Goal: Task Accomplishment & Management: Use online tool/utility

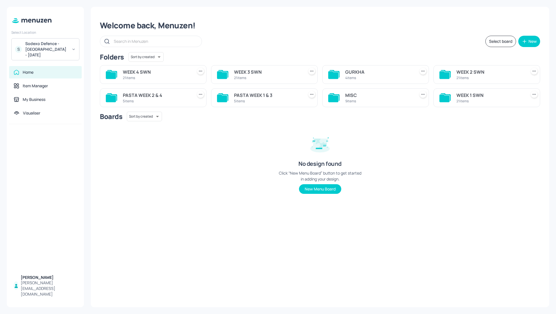
click at [256, 72] on div "WEEK 3 SWN" at bounding box center [267, 72] width 67 height 7
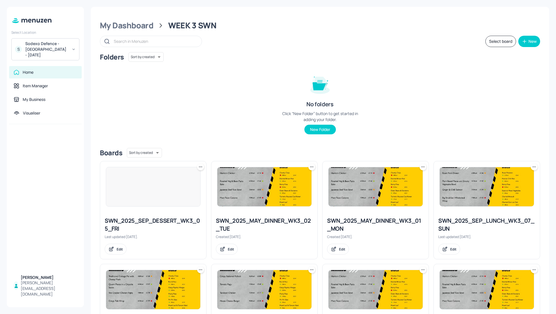
click at [498, 41] on button "Select board" at bounding box center [500, 41] width 31 height 11
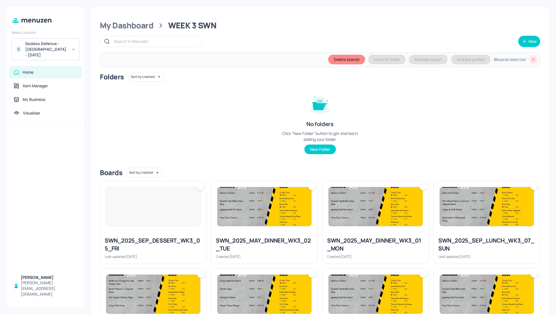
click at [485, 123] on div "Folders Sort by created id ​ No folders Click “New Folder” button to get starte…" at bounding box center [320, 117] width 440 height 91
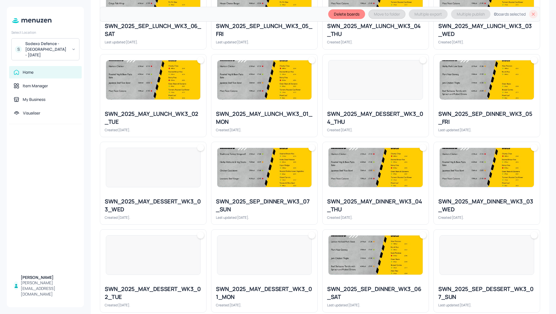
scroll to position [317, 0]
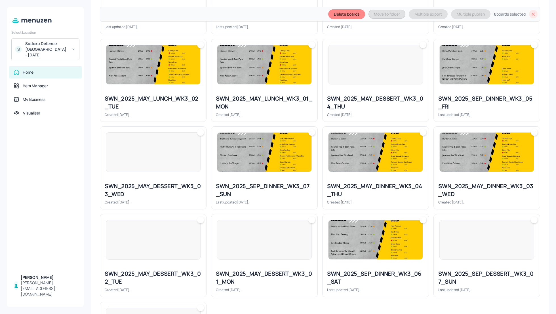
click at [472, 99] on div "SWN_2025_SEP_DINNER_WK3_05_FRI" at bounding box center [486, 103] width 97 height 16
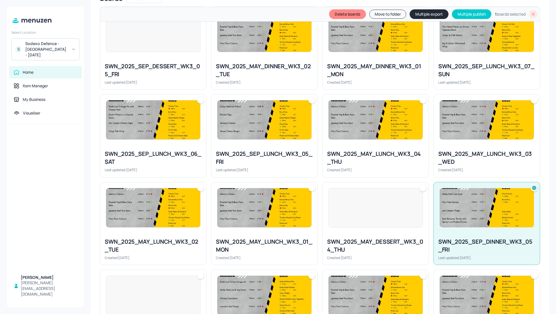
scroll to position [166, 0]
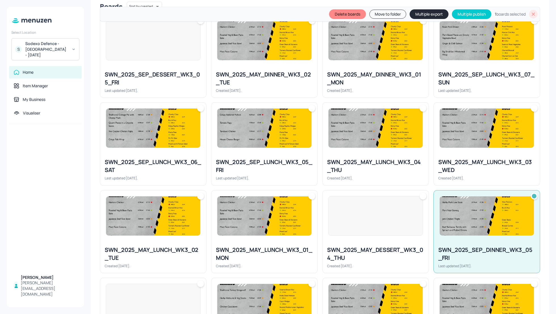
click at [260, 152] on div at bounding box center [264, 128] width 106 height 51
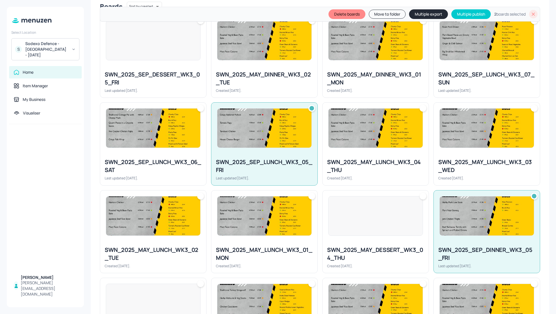
scroll to position [151, 0]
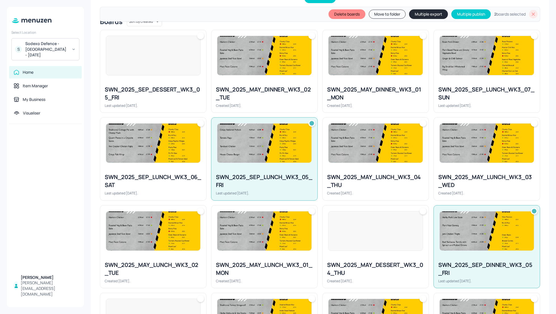
click at [158, 156] on img at bounding box center [153, 143] width 94 height 39
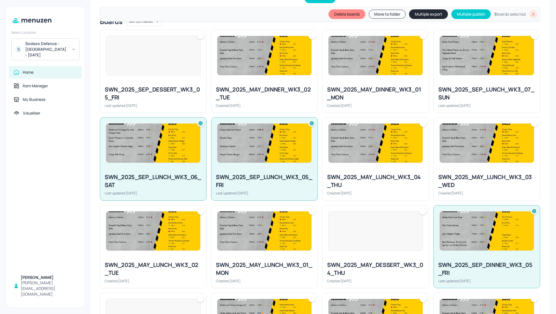
click at [477, 90] on div "SWN_2025_SEP_LUNCH_WK3_07_SUN" at bounding box center [486, 94] width 97 height 16
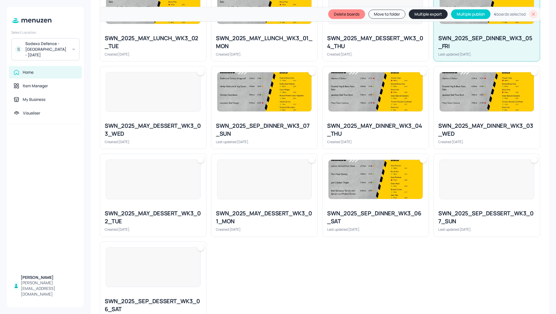
scroll to position [401, 0]
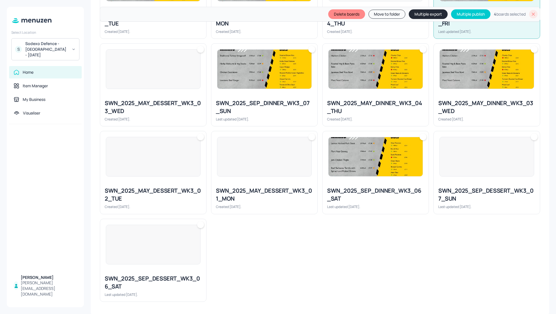
click at [509, 196] on div "SWN_2025_SEP_DESSERT_WK3_07_SUN" at bounding box center [486, 195] width 97 height 16
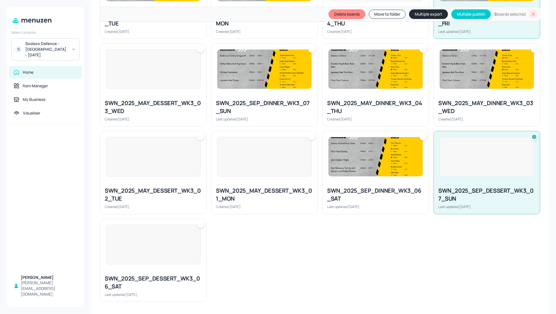
click at [366, 188] on div "SWN_2025_SEP_DINNER_WK3_06_SAT" at bounding box center [375, 195] width 97 height 16
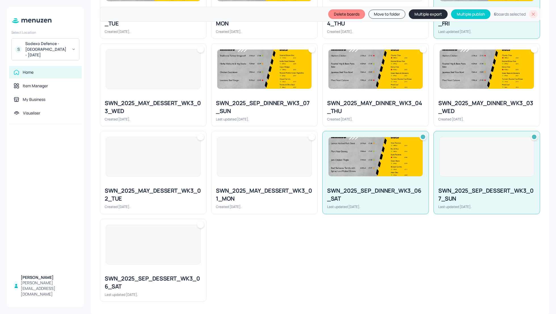
click at [309, 253] on div "SWN_2025_SEP_DESSERT_WK3_05_FRI Last updated [DATE]. SWN_2025_MAY_DINNER_WK3_02…" at bounding box center [317, 39] width 444 height 526
click at [188, 265] on div at bounding box center [153, 244] width 106 height 51
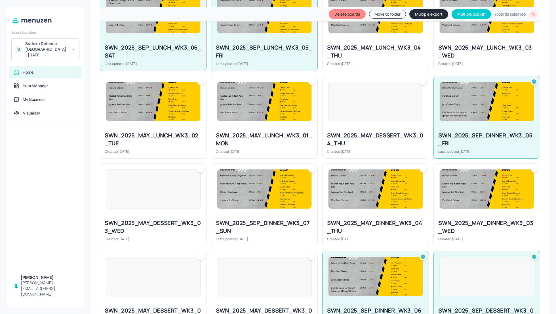
scroll to position [280, 0]
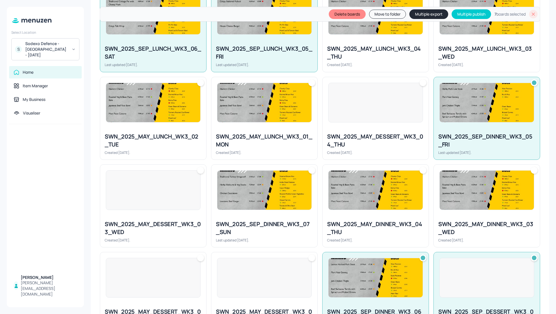
click at [242, 234] on div "SWN_2025_SEP_DINNER_WK3_07_SUN" at bounding box center [264, 228] width 97 height 16
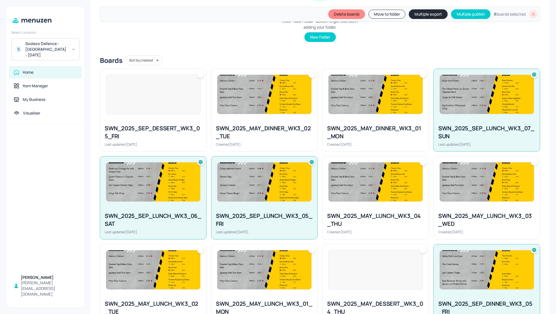
scroll to position [113, 0]
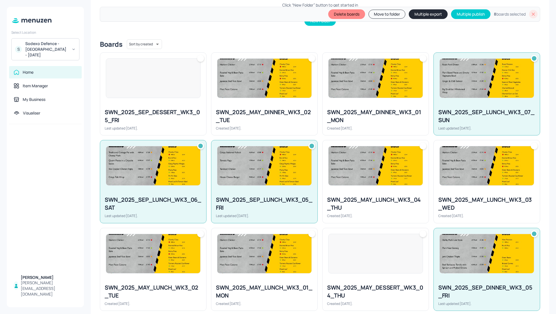
click at [129, 107] on div "SWN_2025_SEP_DESSERT_WK3_05_FRI Last updated [DATE]." at bounding box center [153, 119] width 106 height 31
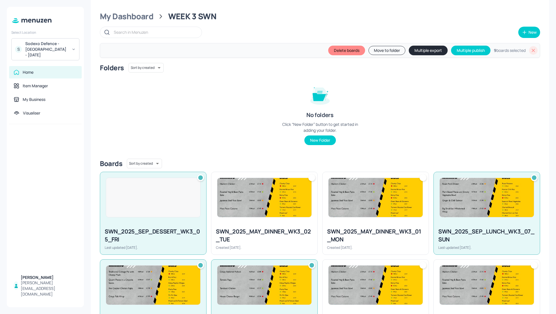
scroll to position [0, 0]
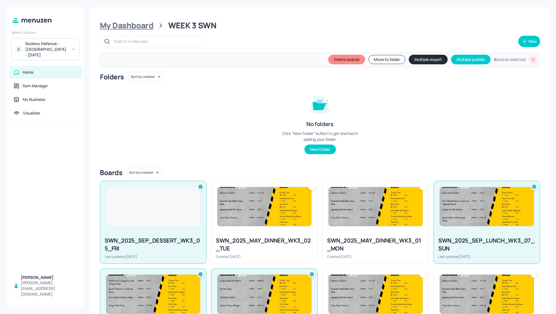
click at [125, 24] on div "My Dashboard" at bounding box center [127, 25] width 54 height 10
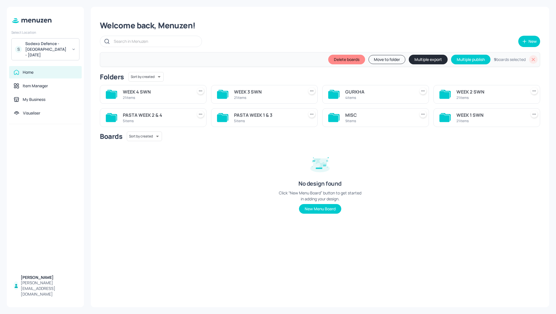
click at [478, 190] on div "Boards Sort by created id ​ No design found Click “New Menu Board” button to ge…" at bounding box center [320, 177] width 440 height 91
click at [135, 92] on div "WEEK 4 SWN" at bounding box center [156, 91] width 67 height 7
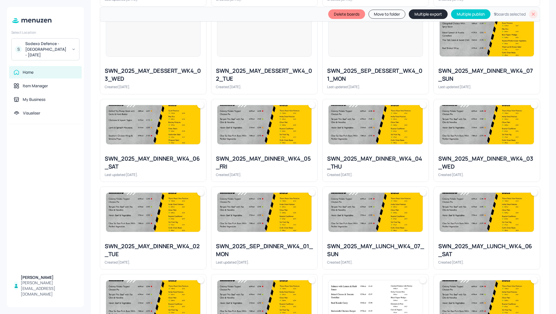
scroll to position [257, 0]
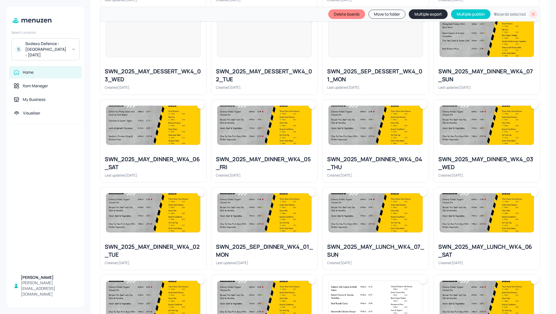
click at [339, 56] on div at bounding box center [375, 38] width 95 height 40
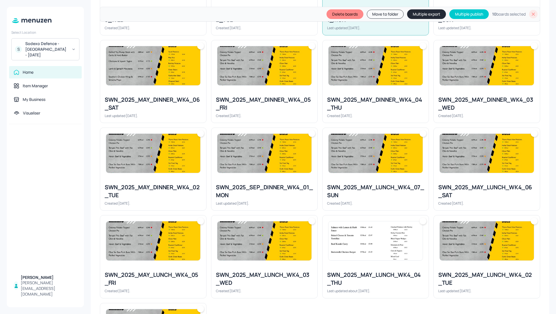
scroll to position [317, 0]
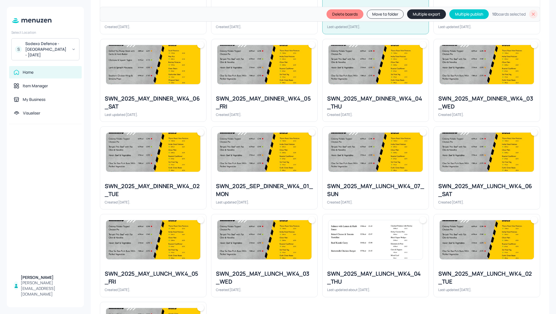
click at [284, 158] on img at bounding box center [264, 152] width 94 height 39
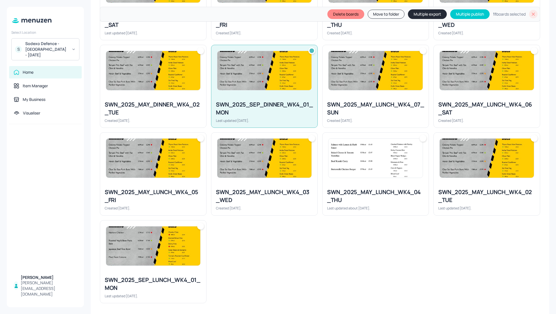
scroll to position [401, 0]
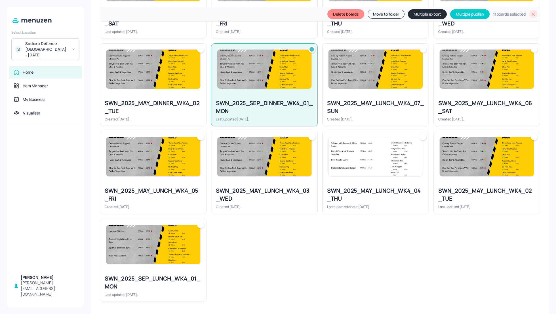
click at [136, 262] on img at bounding box center [153, 244] width 94 height 39
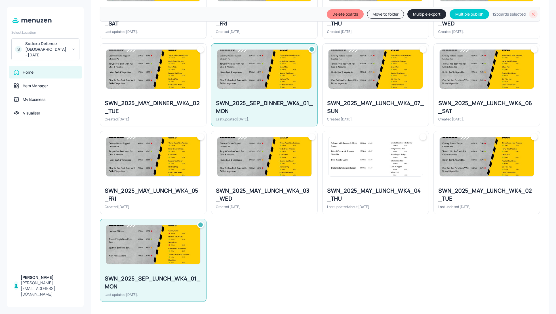
click at [414, 14] on button "Multiple export" at bounding box center [426, 14] width 39 height 10
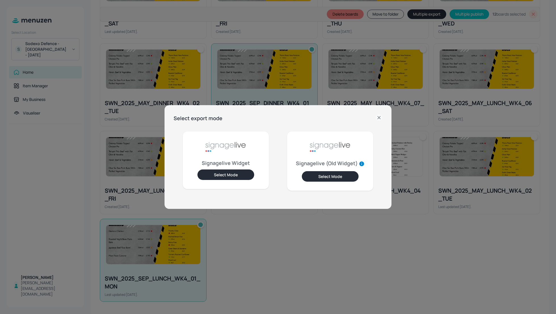
click at [214, 174] on button "Select Mode" at bounding box center [225, 175] width 57 height 10
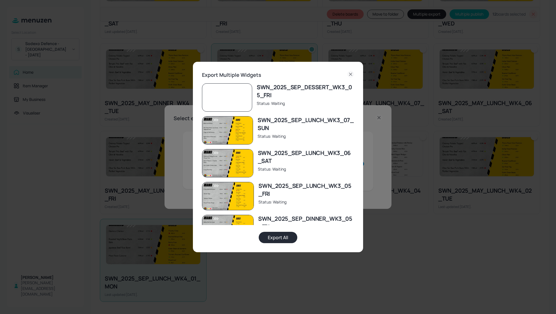
click at [281, 238] on button "Export All" at bounding box center [278, 237] width 39 height 11
click at [350, 72] on icon at bounding box center [350, 74] width 7 height 7
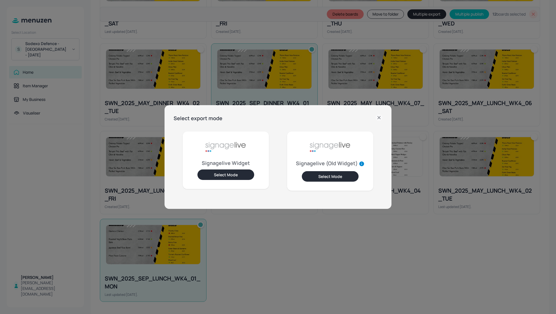
click at [379, 116] on icon at bounding box center [378, 117] width 7 height 7
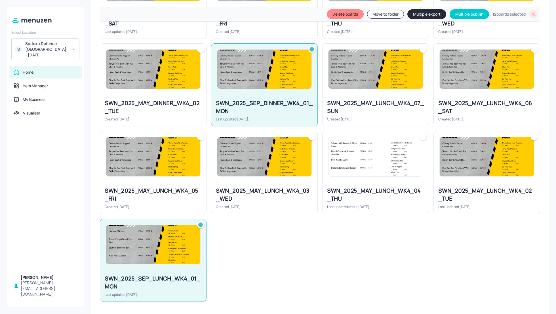
click at [323, 276] on div "SWN_2025_MAY_DESSERT_WK4_06_SAT Last updated [DATE]. SWN_2025_MAY_DESSERT_WK4_0…" at bounding box center [317, 39] width 444 height 526
click at [532, 14] on icon at bounding box center [533, 14] width 3 height 3
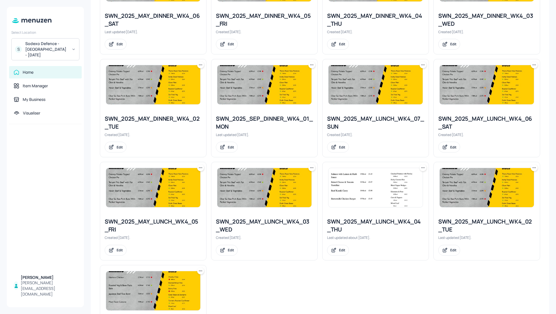
click at [268, 291] on div "SWN_2025_MAY_DESSERT_WK4_06_SAT Last updated [DATE]. Edit SWN_2025_MAY_DESSERT_…" at bounding box center [317, 54] width 444 height 618
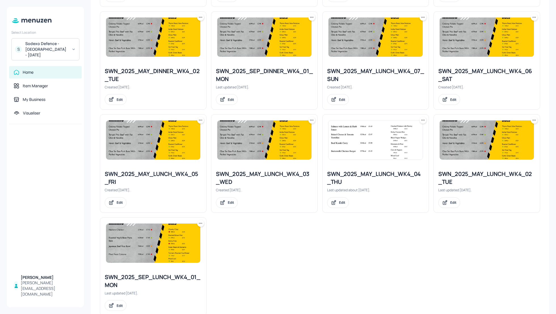
scroll to position [472, 0]
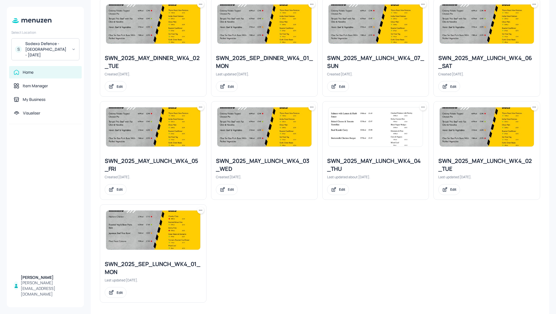
click at [153, 260] on div "SWN_2025_SEP_LUNCH_WK4_01_MON" at bounding box center [153, 268] width 97 height 16
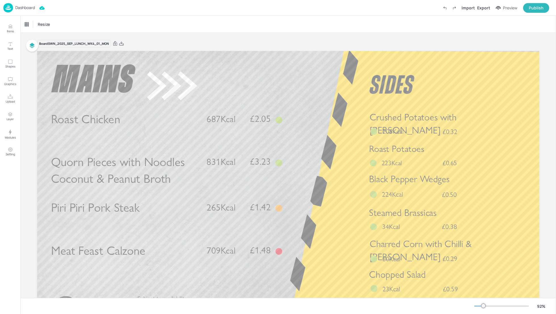
click at [346, 27] on div "Resize" at bounding box center [287, 24] width 535 height 17
click at [544, 71] on div "Board SWN_2025_SEP_LUNCH_WK4_01_MON Roast Chicken £2.05 687Kcal Piri Piri Pork …" at bounding box center [287, 190] width 533 height 315
click at [484, 8] on div "Export" at bounding box center [483, 8] width 13 height 6
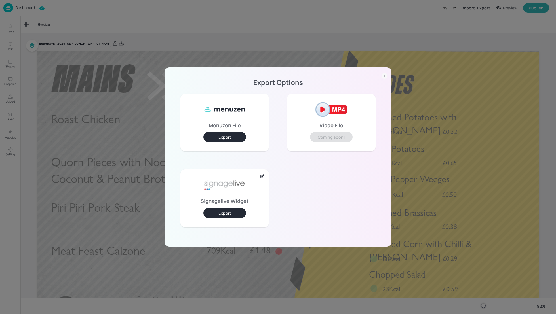
drag, startPoint x: 226, startPoint y: 213, endPoint x: 317, endPoint y: 175, distance: 98.9
click at [317, 175] on div "Menuzen File Export Video File Coming soon! Signagelive Widget Export" at bounding box center [277, 161] width 213 height 152
click at [384, 73] on icon at bounding box center [384, 76] width 6 height 6
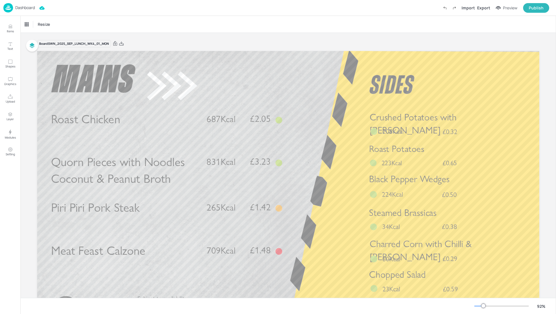
click at [530, 32] on div "Resize" at bounding box center [287, 24] width 535 height 17
click at [541, 26] on div "Resize" at bounding box center [287, 24] width 535 height 17
click at [20, 9] on p "Dashboard" at bounding box center [25, 8] width 20 height 4
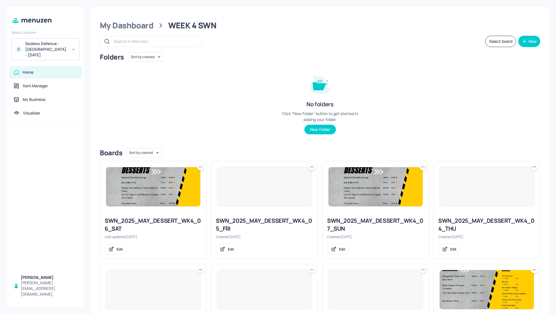
click at [404, 84] on div "Folders Sort by created id ​ No folders Click “New Folder” button to get starte…" at bounding box center [320, 97] width 440 height 91
click at [494, 42] on button "Select board" at bounding box center [500, 41] width 31 height 11
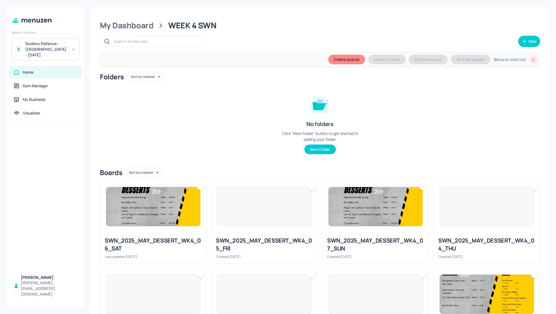
click at [412, 107] on div "Folders Sort by created id ​ No folders Click “New Folder” button to get starte…" at bounding box center [320, 117] width 440 height 91
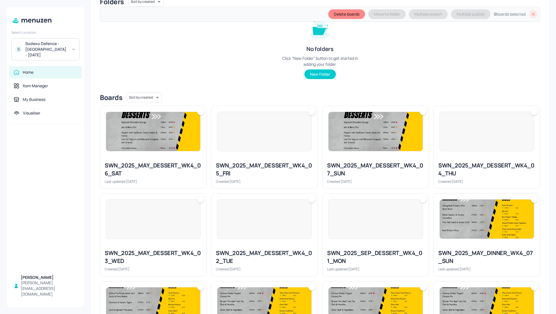
scroll to position [75, 0]
click at [144, 158] on div "SWN_2025_MAY_DESSERT_WK4_06_SAT Last updated 3 months ago." at bounding box center [153, 172] width 106 height 31
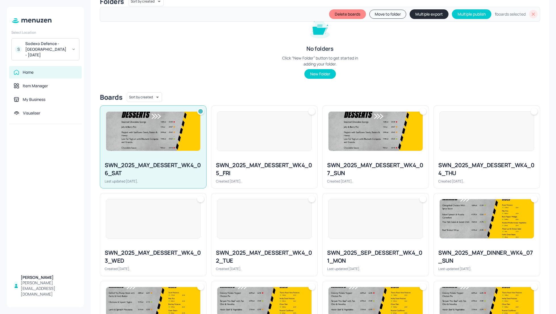
click at [179, 158] on div "SWN_2025_MAY_DESSERT_WK4_06_SAT Last updated 3 months ago." at bounding box center [153, 172] width 106 height 31
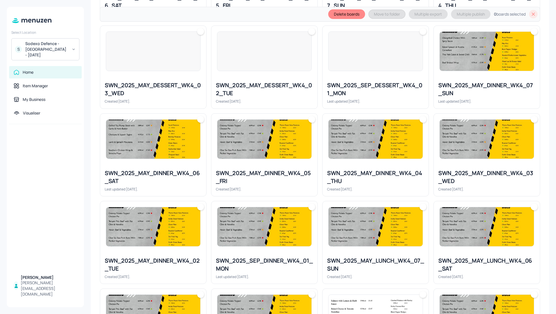
scroll to position [242, 0]
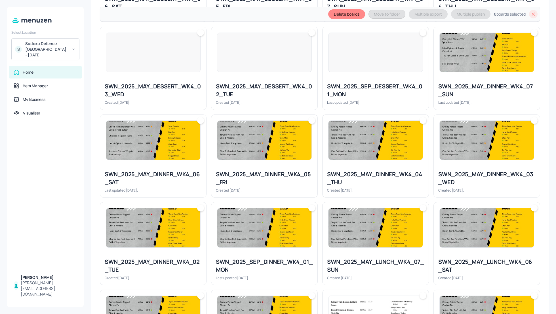
click at [354, 84] on div "SWN_2025_SEP_DESSERT_WK4_01_MON" at bounding box center [375, 90] width 97 height 16
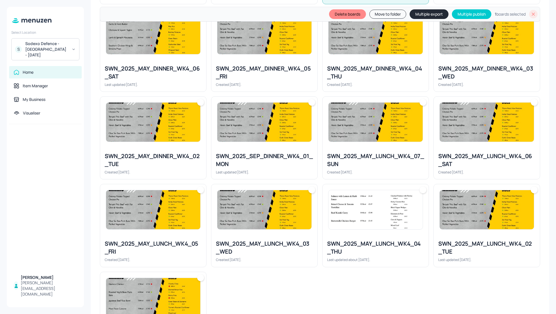
click at [303, 152] on div "SWN_2025_SEP_DINNER_WK4_01_MON" at bounding box center [264, 160] width 97 height 16
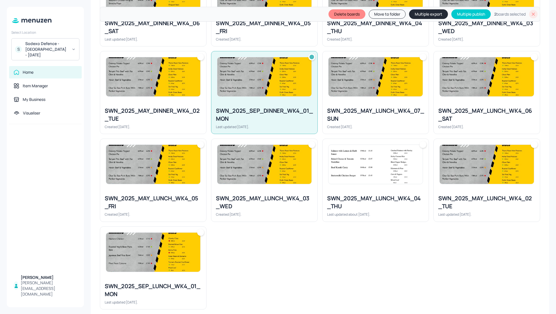
scroll to position [401, 0]
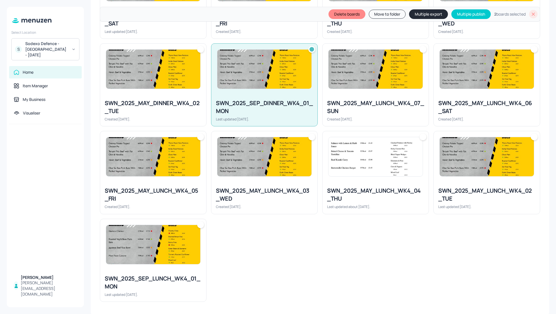
click at [151, 260] on img at bounding box center [153, 244] width 94 height 39
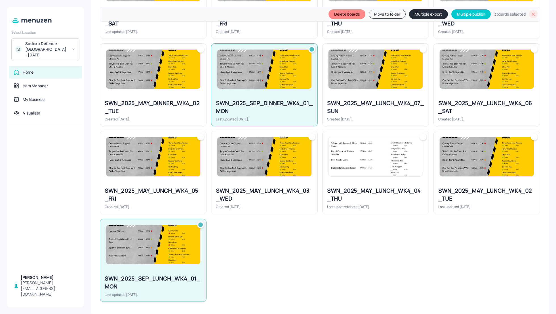
click at [427, 15] on button "Multiple export" at bounding box center [428, 14] width 39 height 10
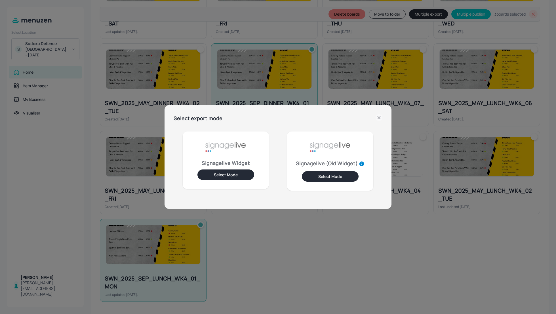
click at [225, 173] on button "Select Mode" at bounding box center [225, 175] width 57 height 10
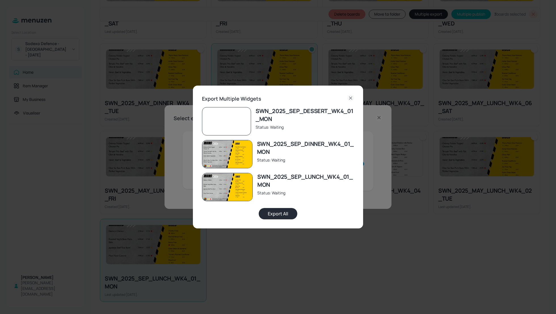
click at [281, 214] on button "Export All" at bounding box center [278, 213] width 39 height 11
click at [352, 96] on icon at bounding box center [350, 98] width 7 height 7
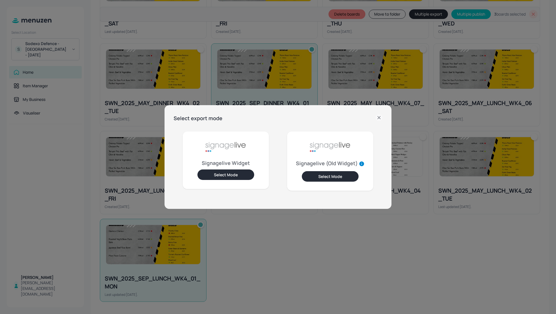
click at [379, 116] on icon at bounding box center [378, 117] width 7 height 7
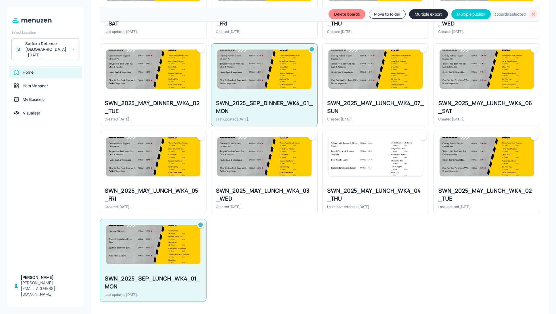
click at [394, 260] on div "SWN_2025_MAY_DESSERT_WK4_06_SAT Last updated [DATE]. SWN_2025_MAY_DESSERT_WK4_0…" at bounding box center [317, 39] width 444 height 526
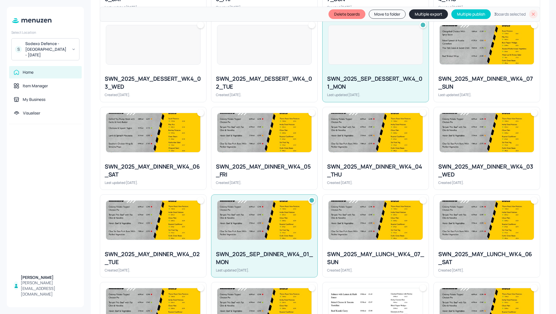
click at [255, 252] on div "SWN_2025_SEP_DINNER_WK4_01_MON" at bounding box center [264, 258] width 97 height 16
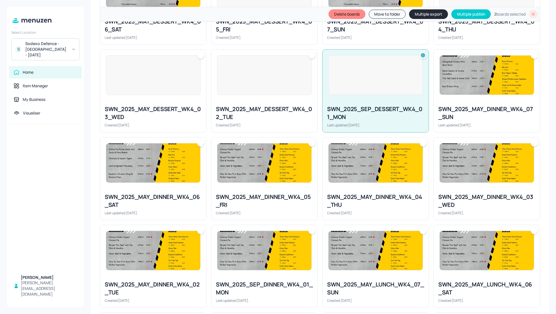
click at [364, 98] on div at bounding box center [375, 75] width 106 height 51
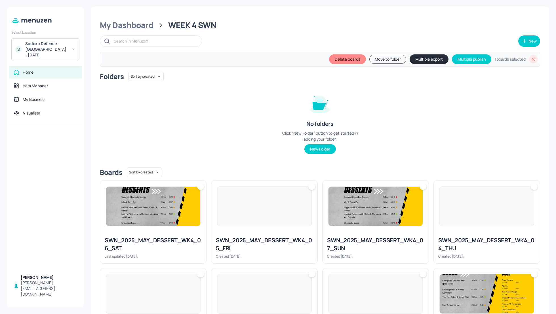
scroll to position [0, 0]
click at [532, 60] on icon at bounding box center [533, 59] width 3 height 3
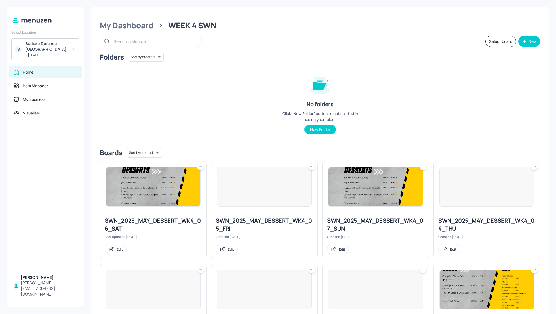
click at [126, 22] on div "My Dashboard" at bounding box center [127, 25] width 54 height 10
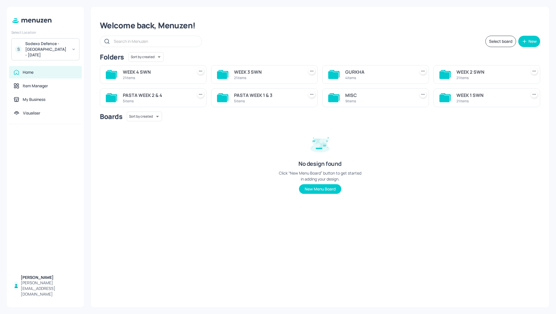
click at [391, 45] on div "Select board New" at bounding box center [320, 41] width 440 height 11
click at [251, 69] on div "WEEK 3 SWN" at bounding box center [267, 72] width 67 height 7
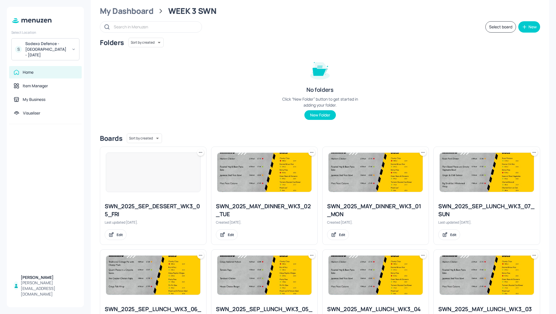
scroll to position [15, 0]
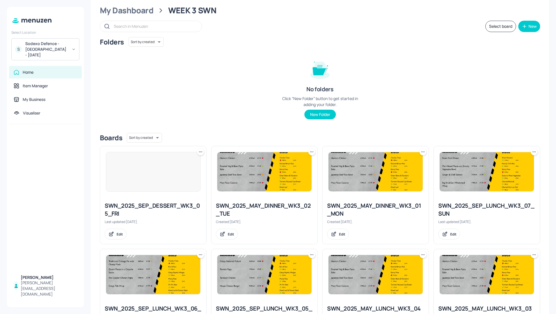
click at [503, 27] on button "Select board" at bounding box center [500, 26] width 31 height 11
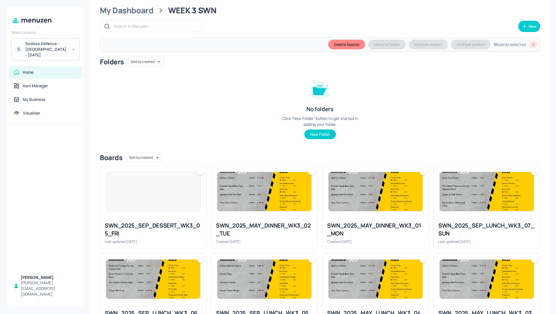
click at [437, 121] on div "Folders Sort by created id ​ No folders Click “New Folder” button to get starte…" at bounding box center [320, 102] width 440 height 91
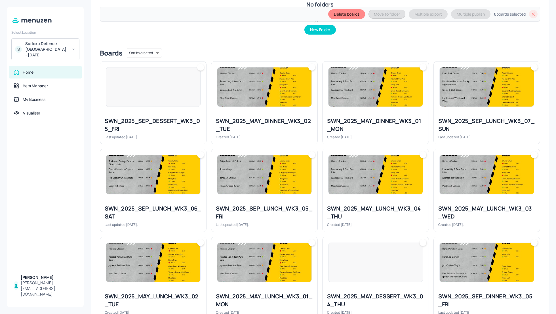
scroll to position [121, 0]
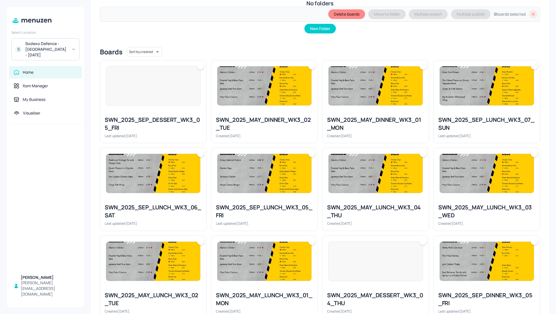
click at [169, 123] on div "SWN_2025_SEP_DESSERT_WK3_05_FRI" at bounding box center [153, 124] width 97 height 16
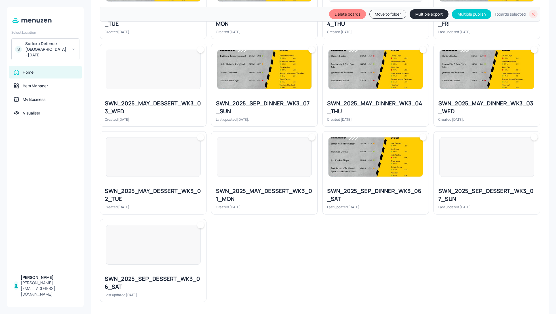
scroll to position [401, 0]
click at [155, 257] on div at bounding box center [153, 245] width 95 height 40
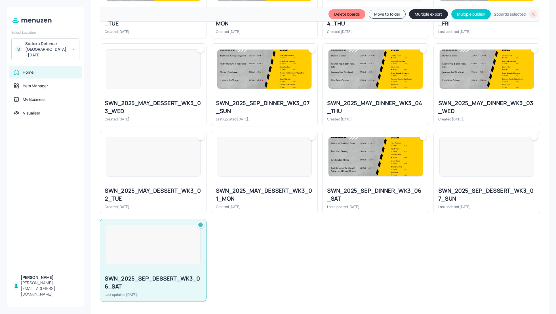
click at [462, 194] on div "SWN_2025_SEP_DESSERT_WK3_07_SUN" at bounding box center [486, 195] width 97 height 16
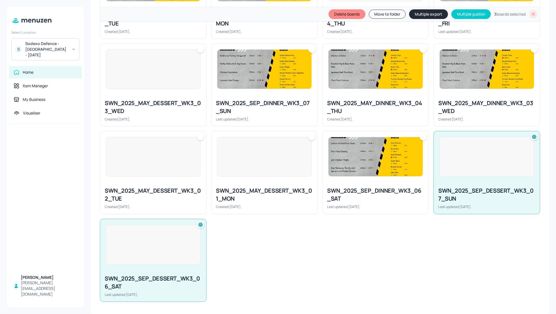
click at [423, 16] on button "Multiple export" at bounding box center [428, 14] width 39 height 10
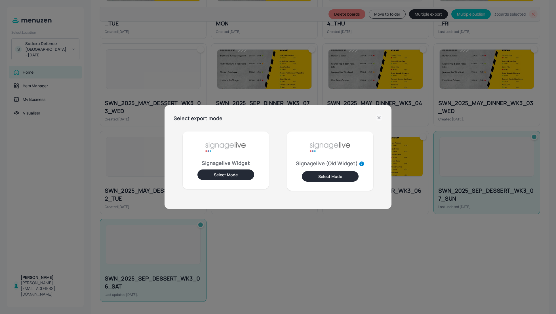
click at [213, 179] on button "Select Mode" at bounding box center [225, 175] width 57 height 10
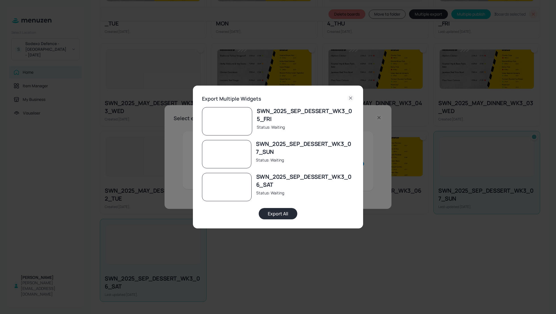
click at [281, 212] on button "Export All" at bounding box center [278, 213] width 39 height 11
click at [349, 98] on icon at bounding box center [350, 98] width 7 height 7
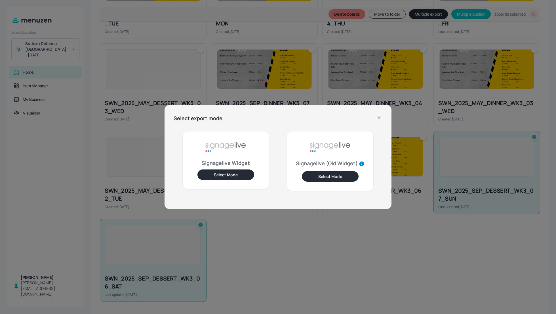
click at [378, 116] on icon at bounding box center [378, 117] width 7 height 7
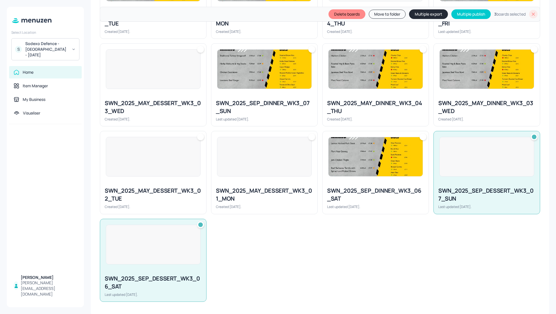
click at [483, 196] on div "SWN_2025_SEP_DESSERT_WK3_07_SUN" at bounding box center [486, 195] width 97 height 16
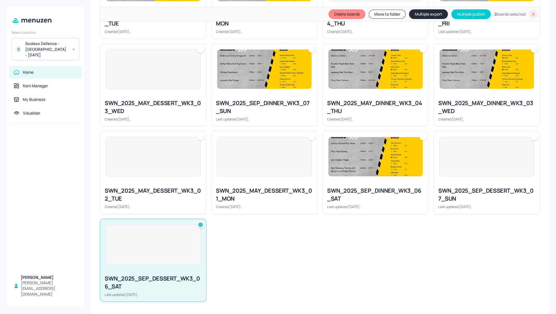
click at [185, 238] on div at bounding box center [153, 245] width 95 height 40
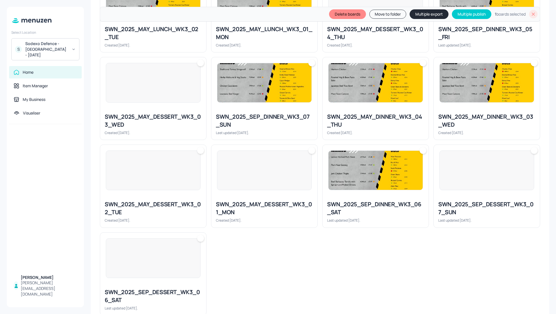
scroll to position [386, 0]
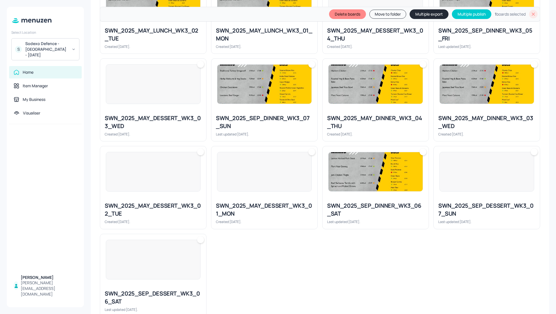
click at [531, 15] on icon at bounding box center [533, 14] width 6 height 6
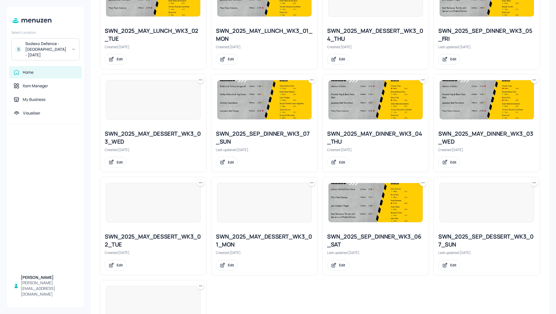
click at [446, 295] on div "SWN_2025_SEP_DESSERT_WK3_05_FRI Last updated 9 days ago. Edit SWN_2025_MAY_DINN…" at bounding box center [317, 69] width 444 height 618
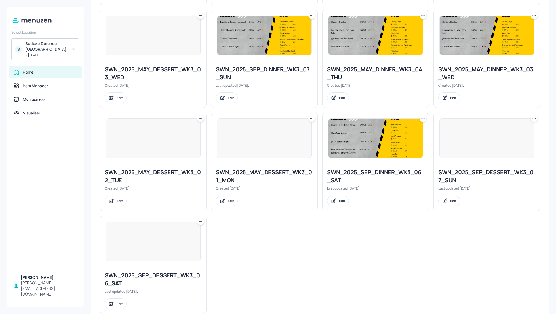
scroll to position [472, 0]
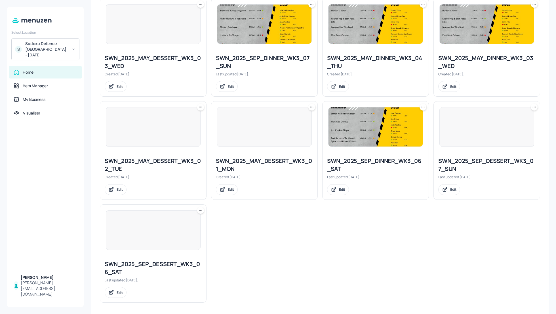
click at [164, 287] on div "Edit" at bounding box center [153, 292] width 97 height 11
click at [154, 262] on div "SWN_2025_SEP_DESSERT_WK3_06_SAT" at bounding box center [153, 268] width 97 height 16
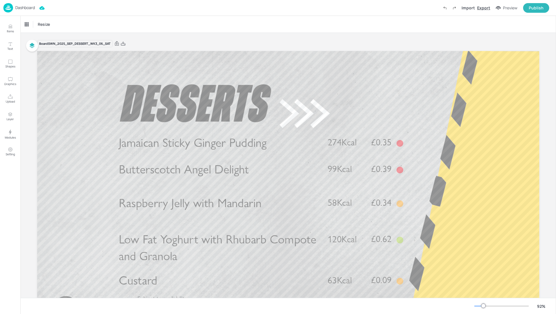
click at [483, 7] on div "Export" at bounding box center [483, 8] width 13 height 6
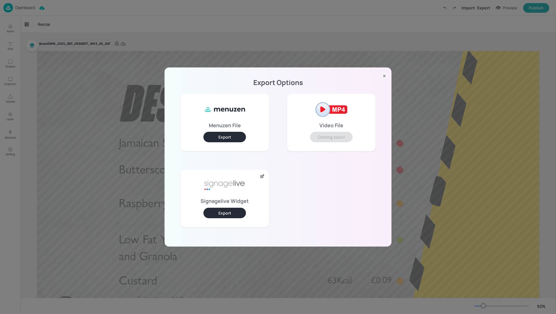
click at [225, 214] on button "Export" at bounding box center [224, 213] width 43 height 10
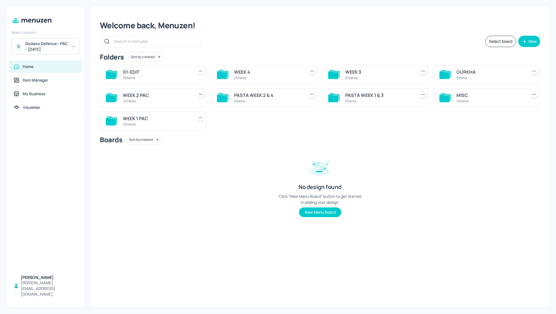
click at [460, 71] on div "GURKHA" at bounding box center [489, 72] width 67 height 7
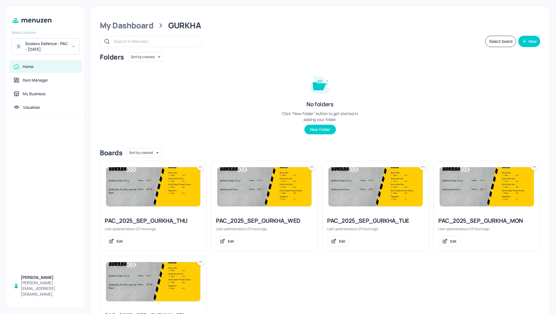
click at [498, 39] on button "Select board" at bounding box center [500, 41] width 31 height 11
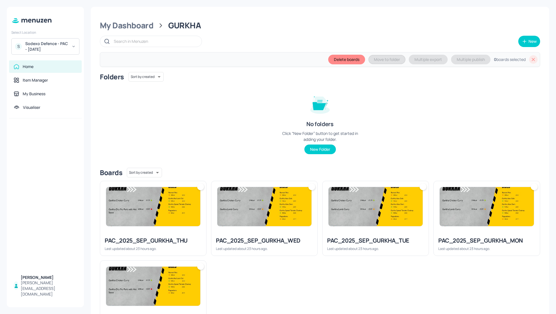
click at [145, 224] on img at bounding box center [153, 206] width 94 height 39
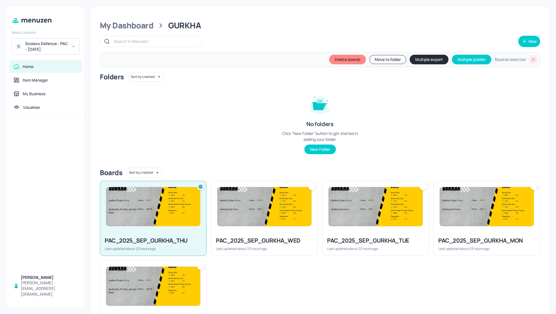
click at [270, 223] on img at bounding box center [264, 206] width 94 height 39
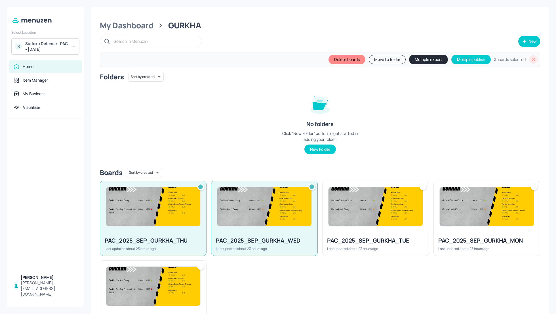
click at [401, 223] on img at bounding box center [375, 206] width 94 height 39
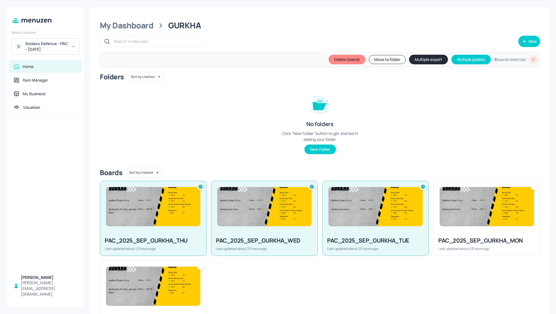
click at [481, 227] on div at bounding box center [486, 206] width 106 height 51
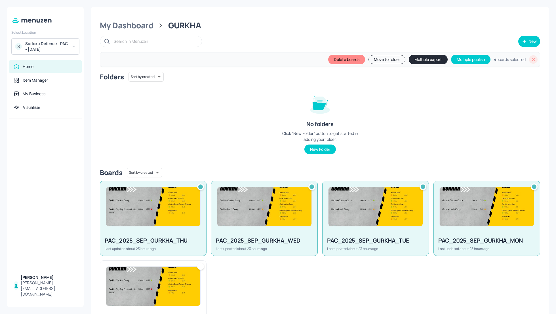
click at [171, 287] on img at bounding box center [153, 286] width 94 height 39
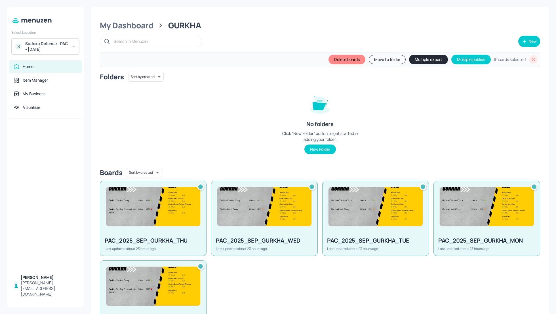
click at [429, 59] on button "Multiple export" at bounding box center [428, 60] width 39 height 10
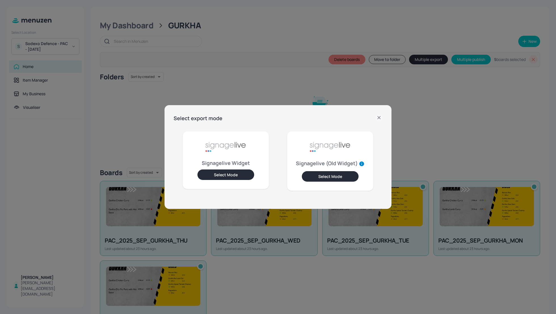
click at [236, 171] on button "Select Mode" at bounding box center [225, 175] width 57 height 10
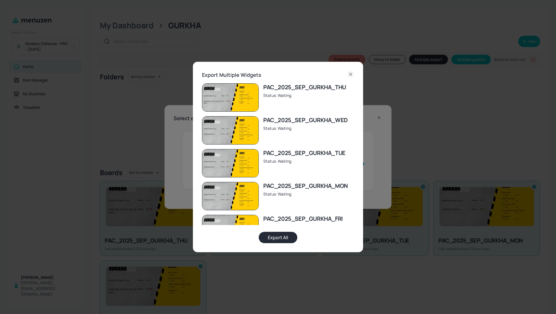
click at [282, 239] on button "Export All" at bounding box center [278, 237] width 39 height 11
